Goal: Book appointment/travel/reservation

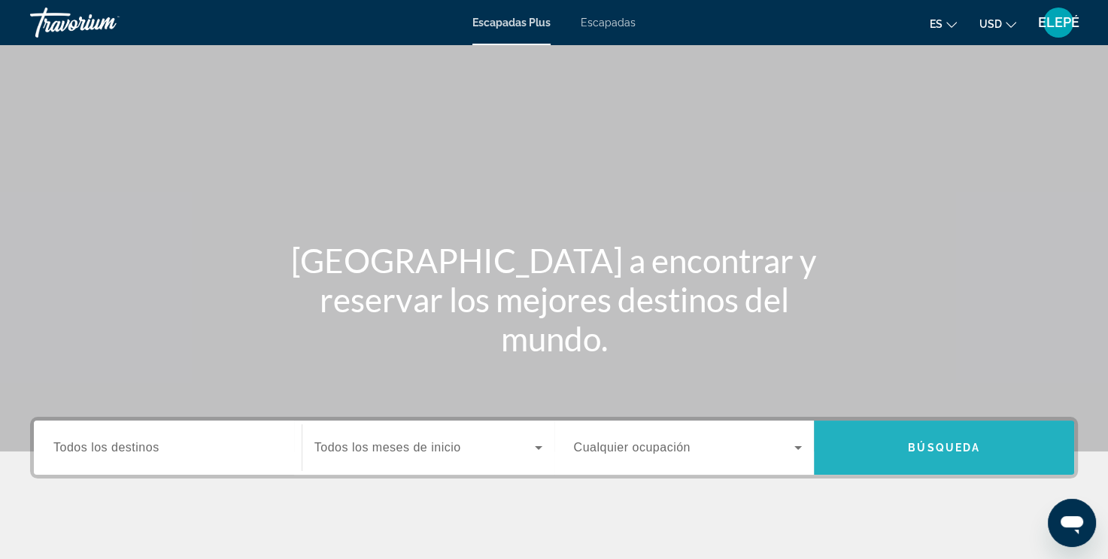
click at [867, 452] on span "Widget de búsqueda" at bounding box center [944, 448] width 260 height 36
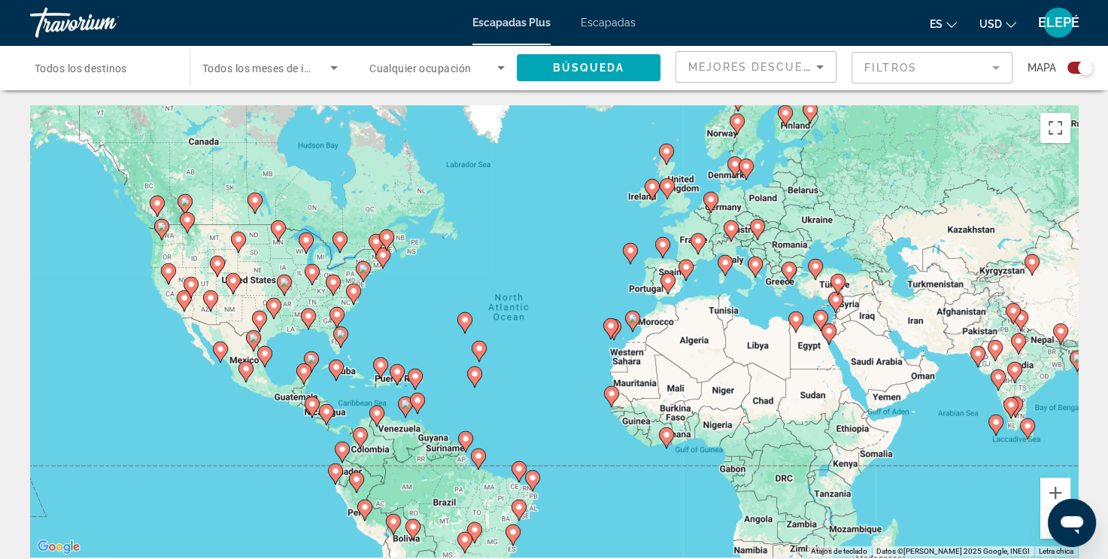
click at [340, 336] on image "Contenido principal" at bounding box center [340, 334] width 9 height 9
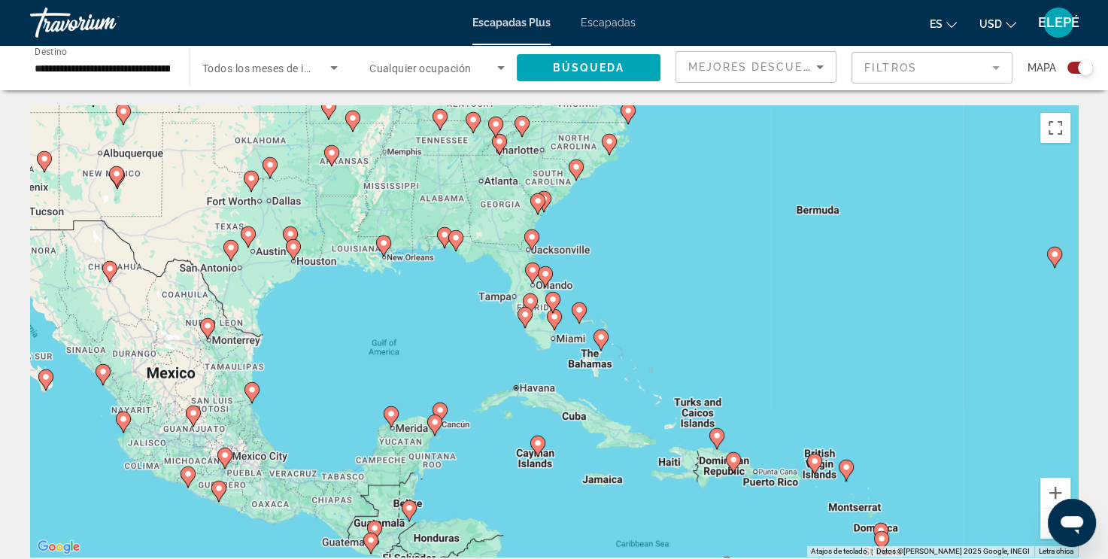
click at [546, 278] on image "Contenido principal" at bounding box center [545, 273] width 9 height 9
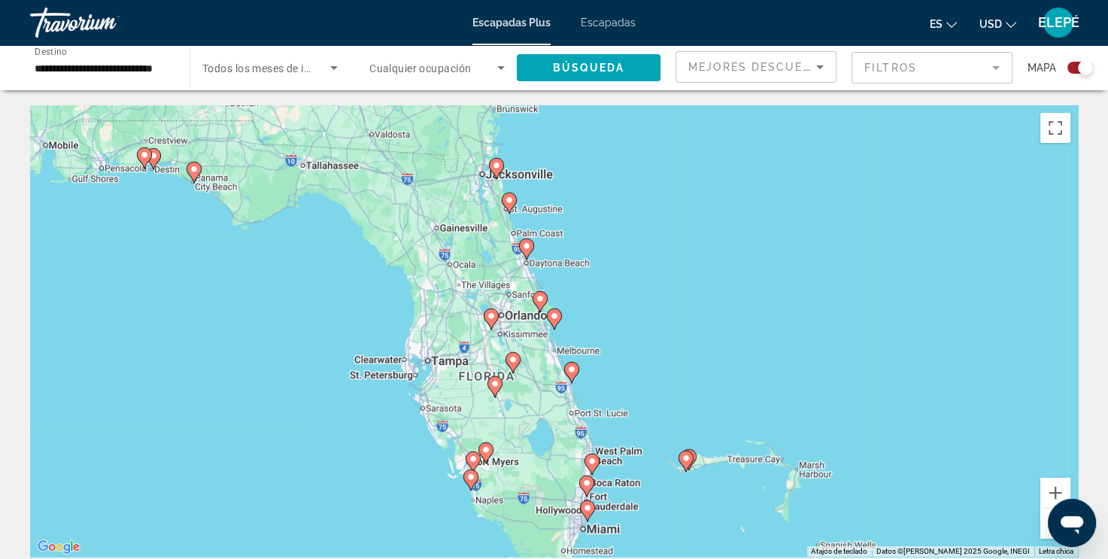
click at [488, 319] on image "Contenido principal" at bounding box center [491, 316] width 9 height 9
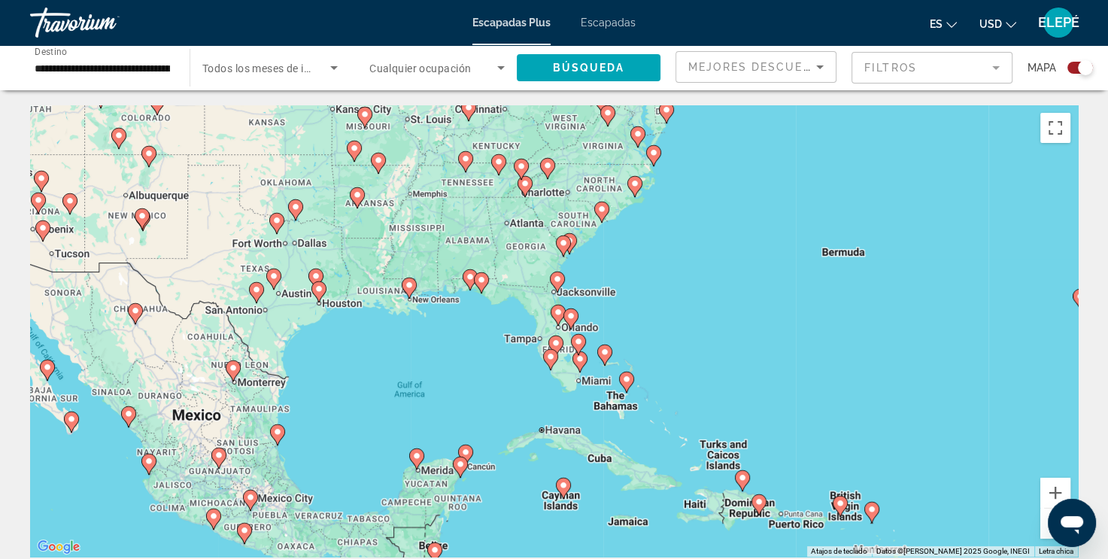
click at [561, 318] on icon "Contenido principal" at bounding box center [558, 315] width 14 height 20
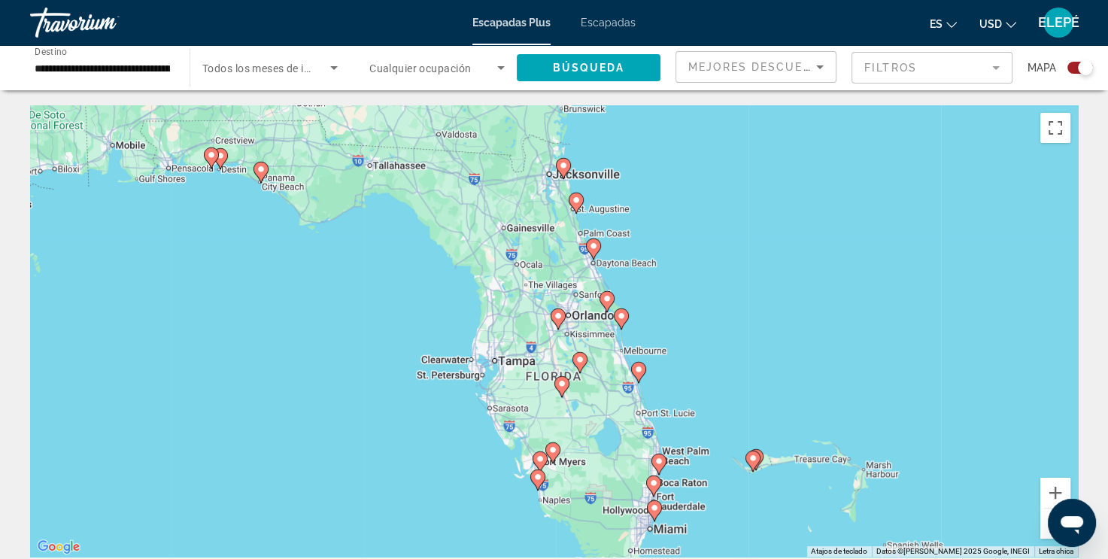
click at [561, 318] on image "Contenido principal" at bounding box center [558, 316] width 9 height 9
type input "**********"
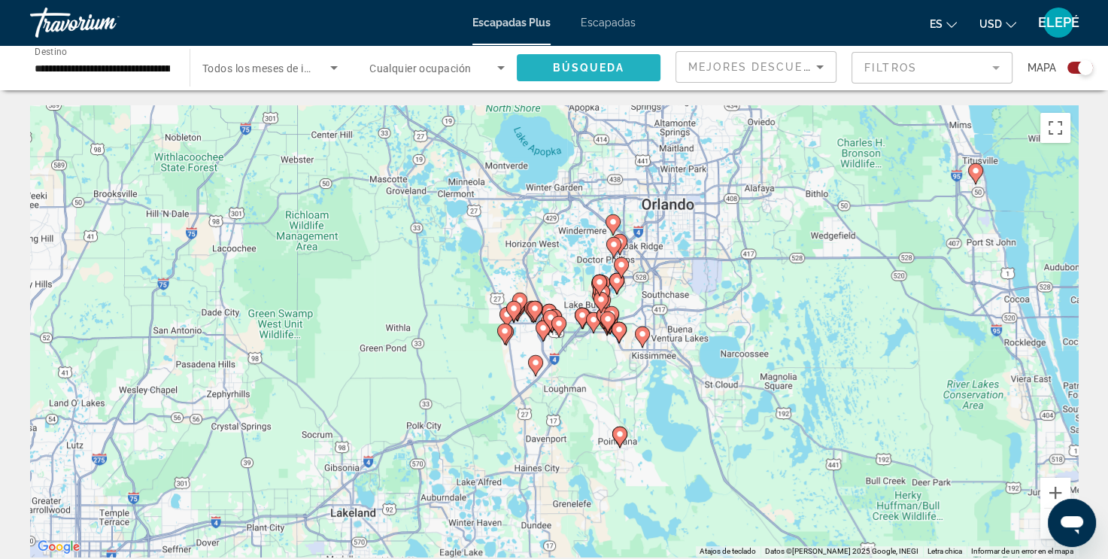
click at [613, 62] on span "Búsqueda" at bounding box center [589, 68] width 72 height 12
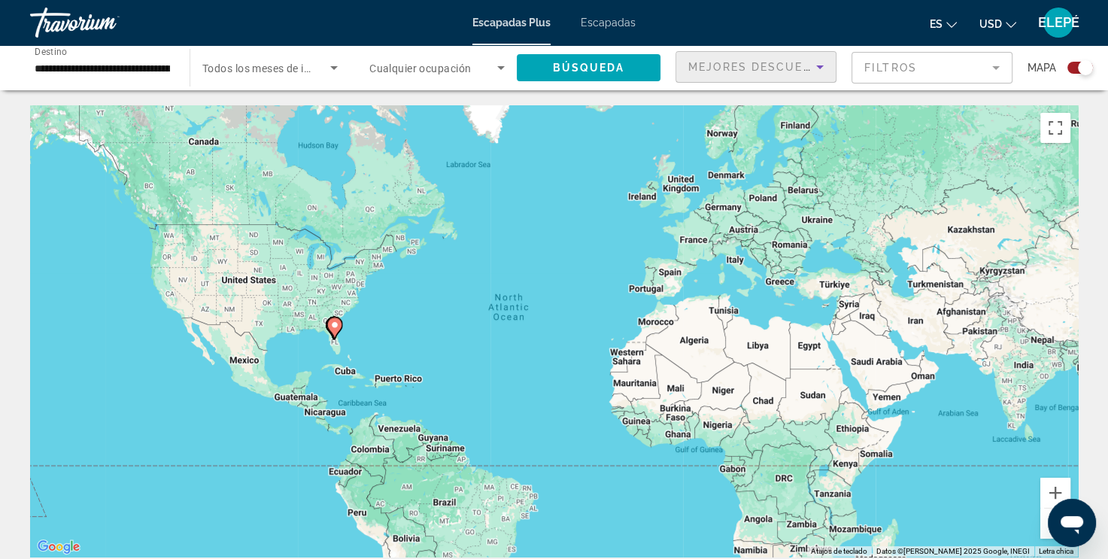
click at [824, 68] on icon "Ordenar por" at bounding box center [820, 67] width 18 height 18
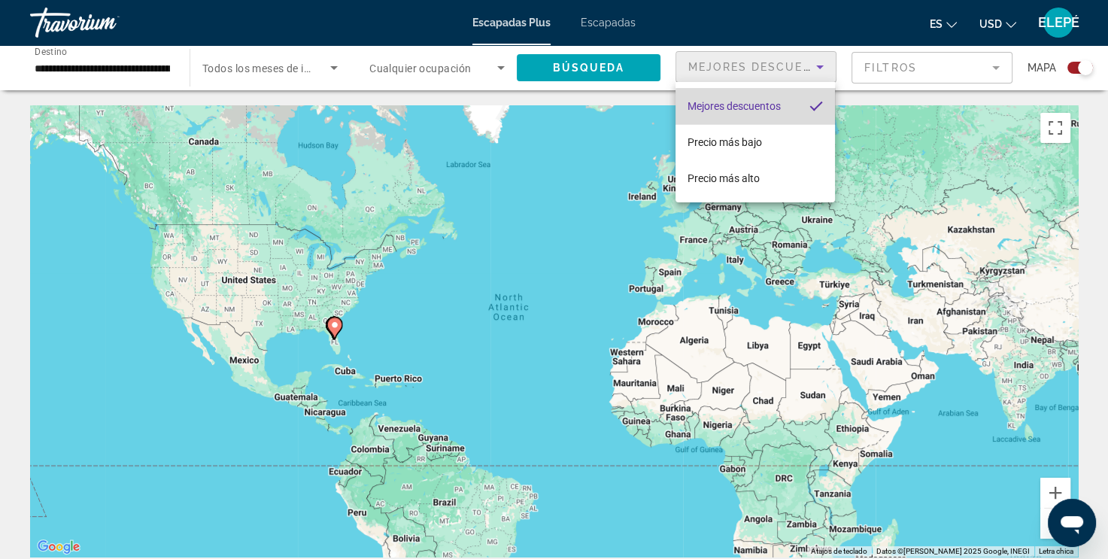
click at [779, 108] on span "Mejores descuentos" at bounding box center [734, 106] width 93 height 12
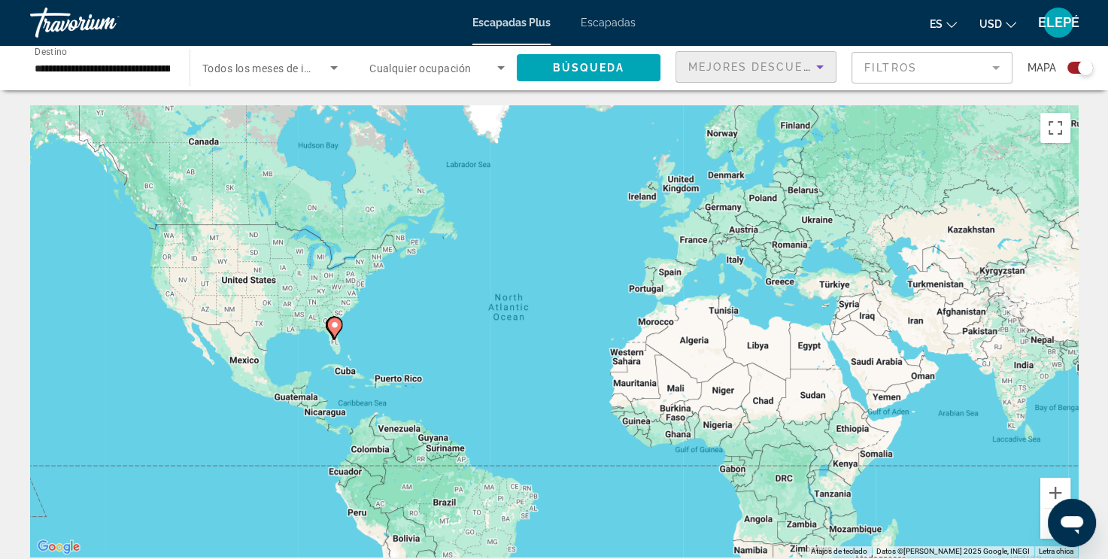
click at [993, 74] on mat-form-field "Filtros" at bounding box center [932, 68] width 161 height 32
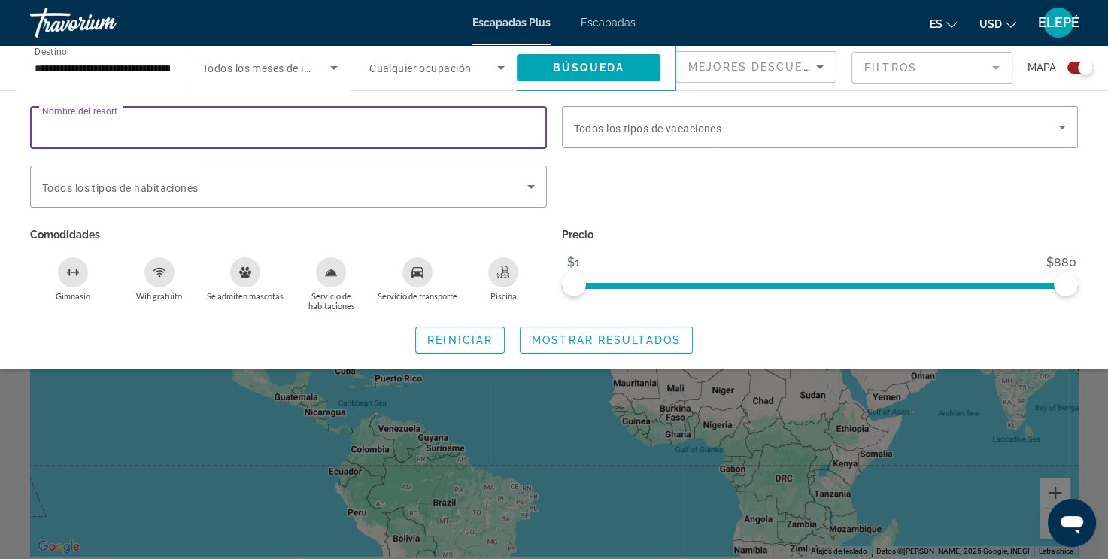
click at [330, 125] on input "Nombre del resort" at bounding box center [288, 128] width 493 height 18
type input "******"
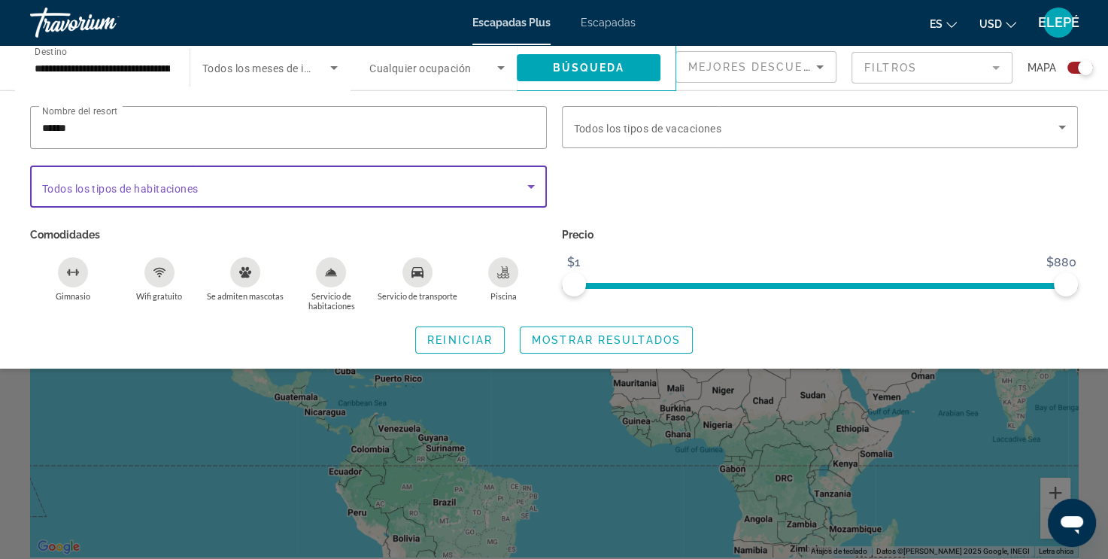
click at [533, 187] on icon "Widget de búsqueda" at bounding box center [531, 187] width 18 height 18
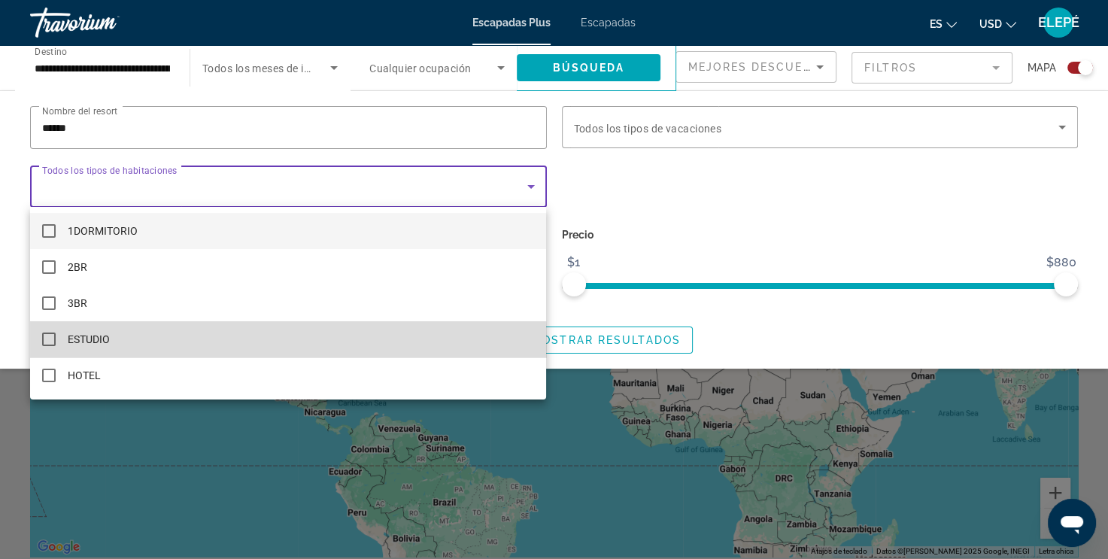
click at [84, 345] on span "ESTUDIO" at bounding box center [89, 339] width 42 height 18
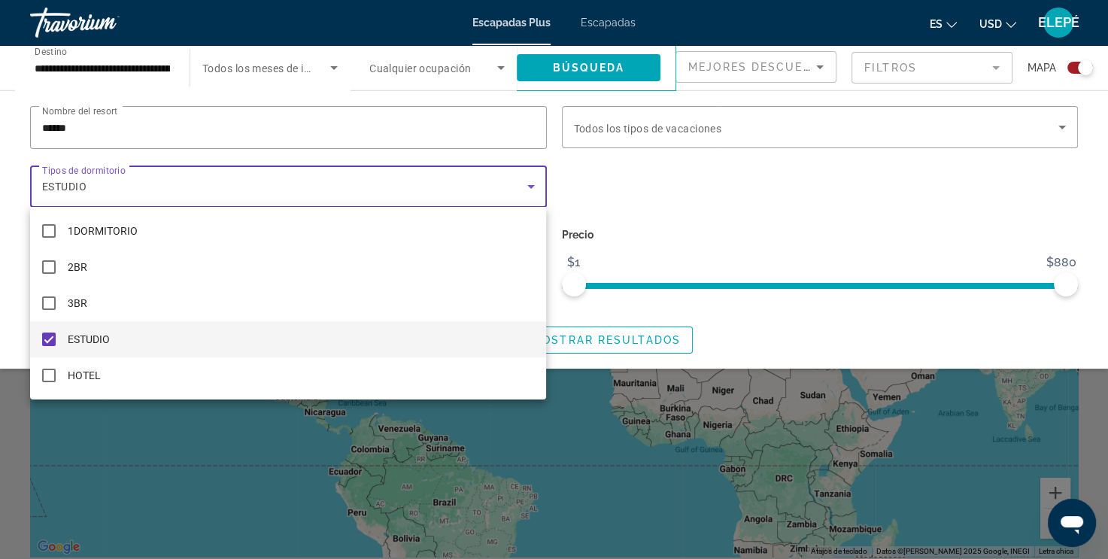
click at [735, 163] on div at bounding box center [554, 279] width 1108 height 559
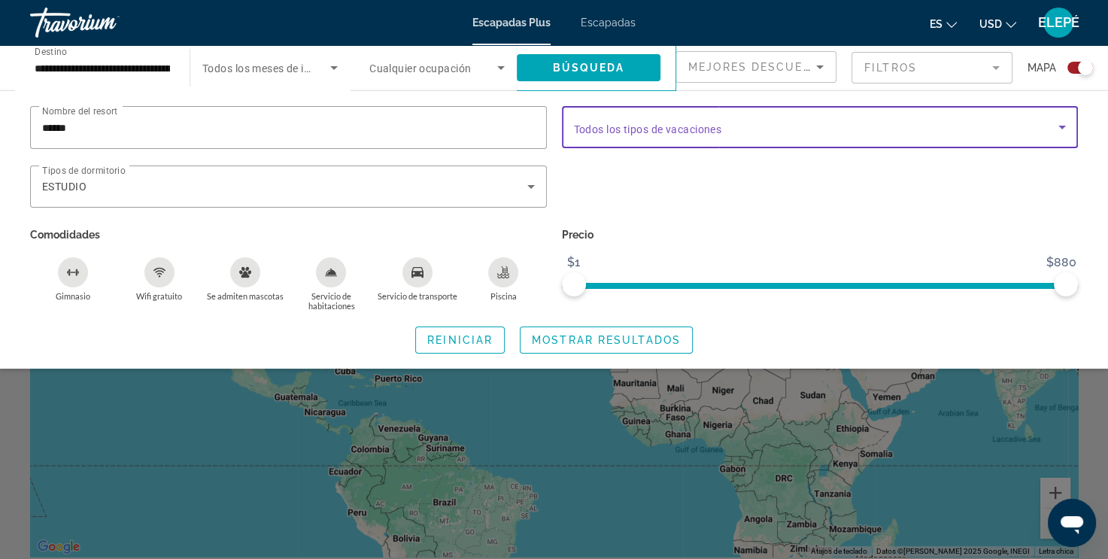
click at [756, 132] on span "Widget de búsqueda" at bounding box center [816, 127] width 485 height 18
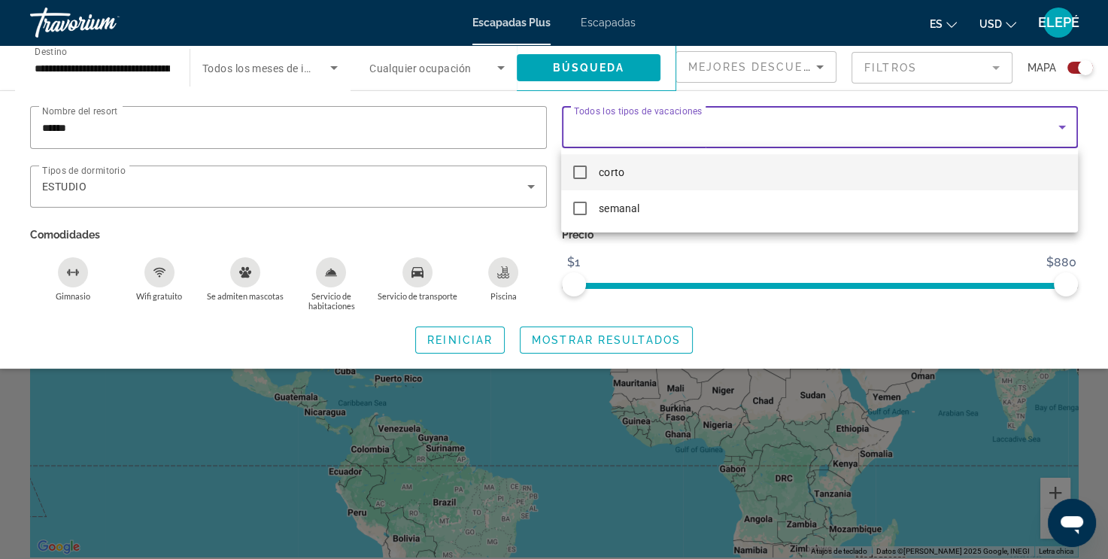
click at [630, 176] on mat-option "corto" at bounding box center [819, 172] width 516 height 36
click at [677, 251] on div at bounding box center [554, 279] width 1108 height 559
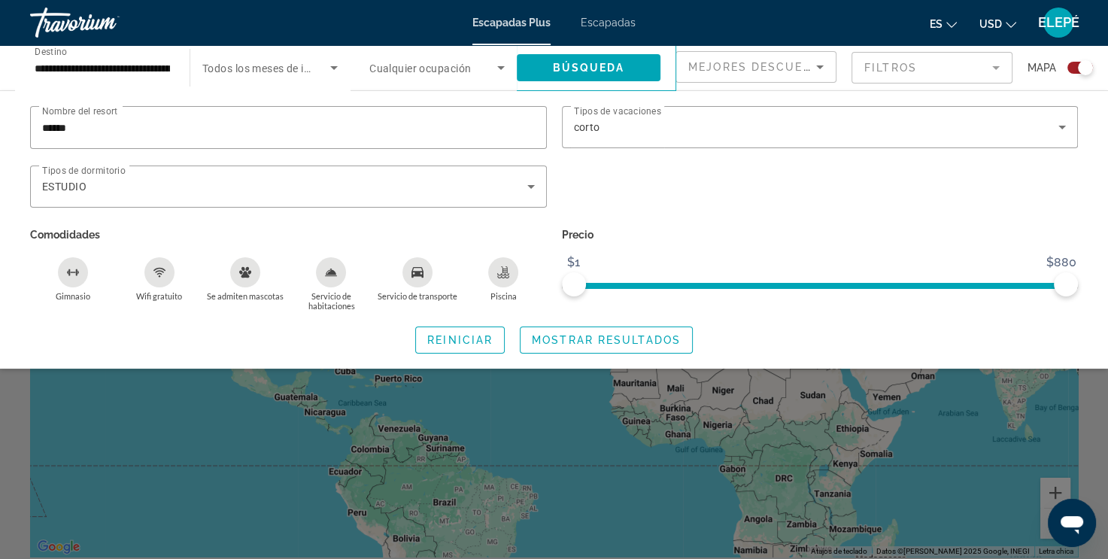
click at [804, 456] on div "Widget de búsqueda" at bounding box center [554, 392] width 1108 height 333
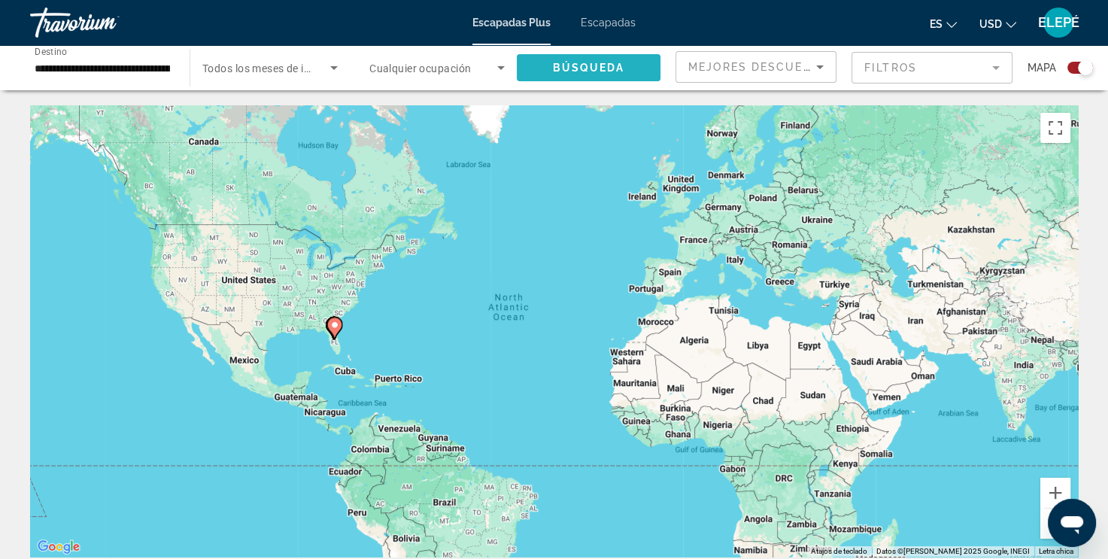
click at [581, 64] on span "Búsqueda" at bounding box center [589, 68] width 72 height 12
